Goal: Task Accomplishment & Management: Use online tool/utility

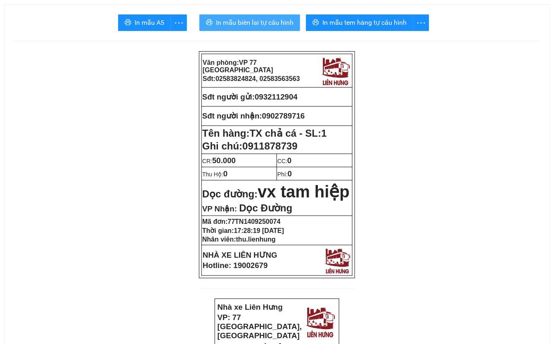
click at [271, 26] on span "In mẫu biên lai tự cấu hình" at bounding box center [255, 22] width 78 height 10
click at [256, 19] on span "In mẫu biên lai tự cấu hình" at bounding box center [255, 22] width 78 height 10
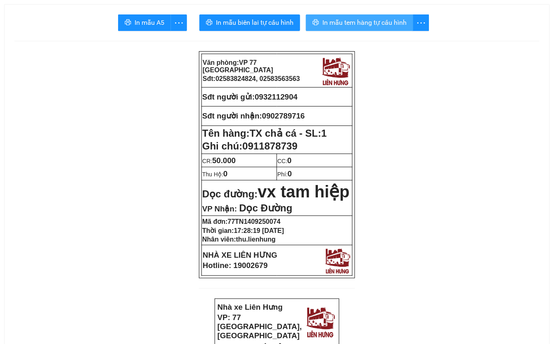
click at [368, 25] on span "In mẫu tem hàng tự cấu hình" at bounding box center [364, 22] width 84 height 10
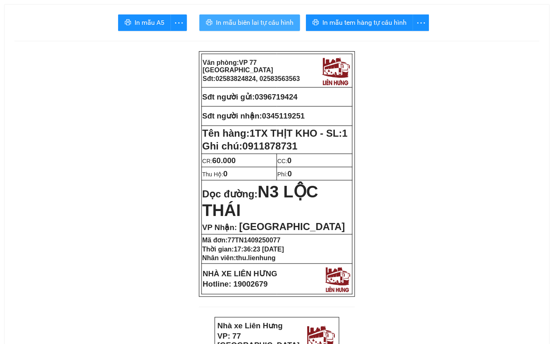
click at [260, 21] on span "In mẫu biên lai tự cấu hình" at bounding box center [255, 22] width 78 height 10
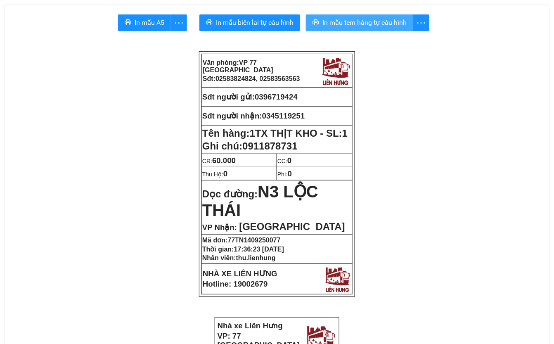
click at [380, 22] on span "In mẫu tem hàng tự cấu hình" at bounding box center [364, 22] width 84 height 10
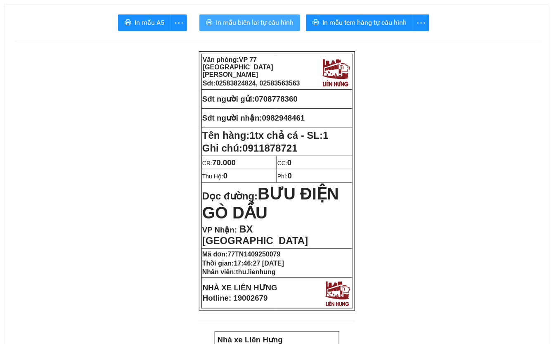
click at [259, 22] on span "In mẫu biên lai tự cấu hình" at bounding box center [255, 22] width 78 height 10
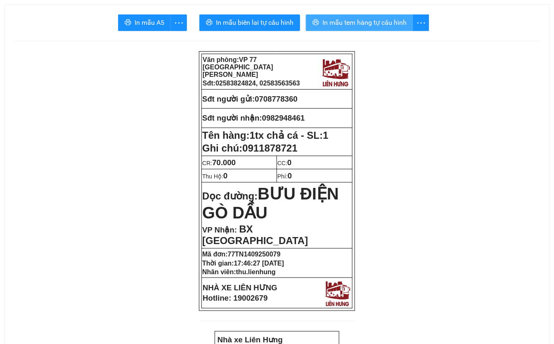
click at [381, 25] on span "In mẫu tem hàng tự cấu hình" at bounding box center [364, 22] width 84 height 10
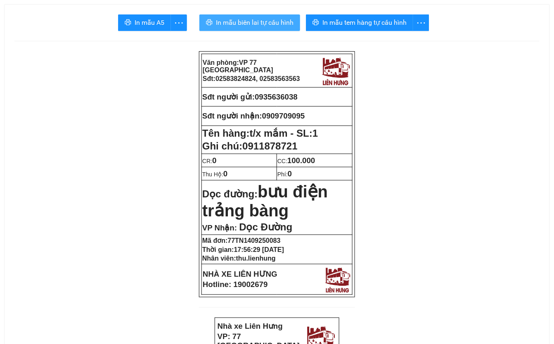
click at [250, 21] on span "In mẫu biên lai tự cấu hình" at bounding box center [255, 22] width 78 height 10
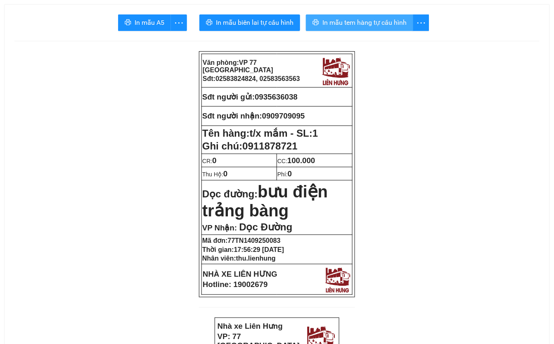
click at [386, 22] on span "In mẫu tem hàng tự cấu hình" at bounding box center [364, 22] width 84 height 10
click at [382, 21] on span "In mẫu tem hàng tự cấu hình" at bounding box center [364, 22] width 84 height 10
